Goal: Navigation & Orientation: Find specific page/section

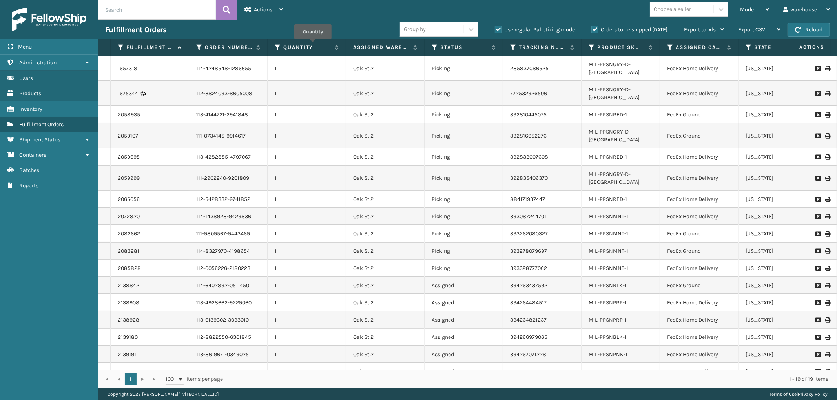
click at [153, 379] on div "1 1 100 items per page 1 - 19 of 19 items" at bounding box center [467, 379] width 739 height 18
click at [140, 380] on div "1 1 100 items per page 1 - 19 of 19 items" at bounding box center [467, 379] width 739 height 18
click at [142, 379] on div "1 1 100 items per page 1 - 19 of 19 items" at bounding box center [467, 379] width 739 height 18
click at [142, 378] on div "1 1 100 items per page 1 - 19 of 19 items" at bounding box center [467, 379] width 739 height 18
click at [46, 163] on link "Batches" at bounding box center [49, 170] width 98 height 15
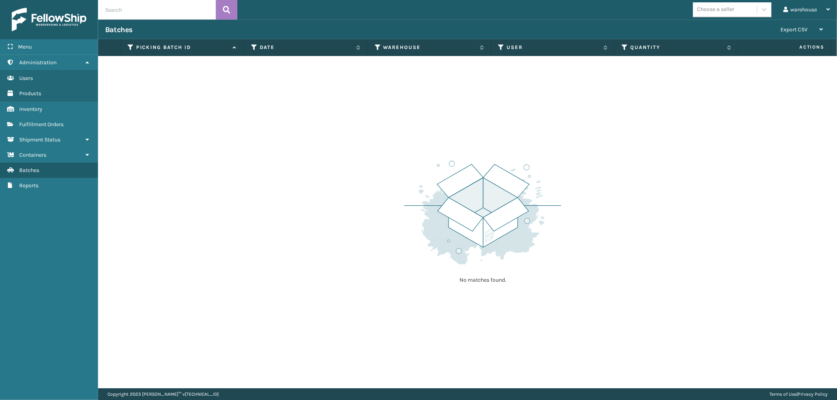
click at [46, 163] on link "Batches" at bounding box center [49, 170] width 98 height 15
click at [46, 123] on span "Fulfillment Orders" at bounding box center [41, 124] width 44 height 7
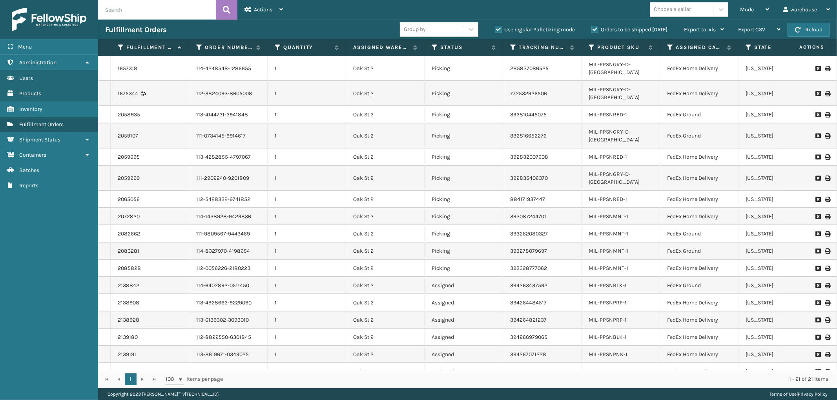
scroll to position [54, 0]
